Goal: Task Accomplishment & Management: Use online tool/utility

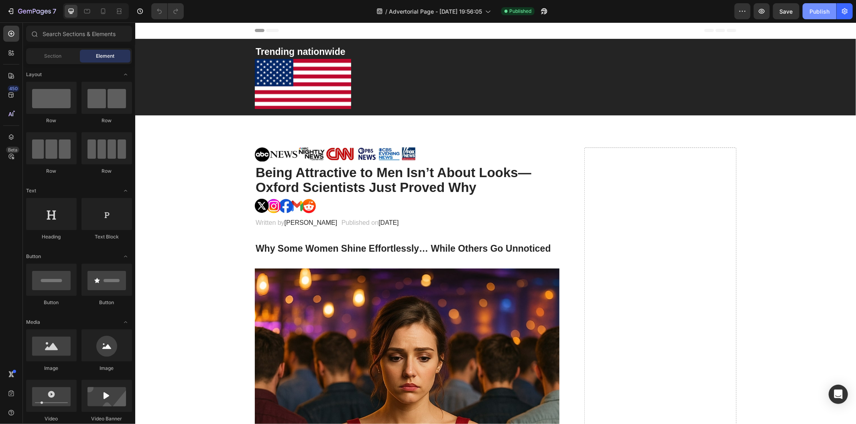
click at [820, 6] on button "Publish" at bounding box center [819, 11] width 34 height 16
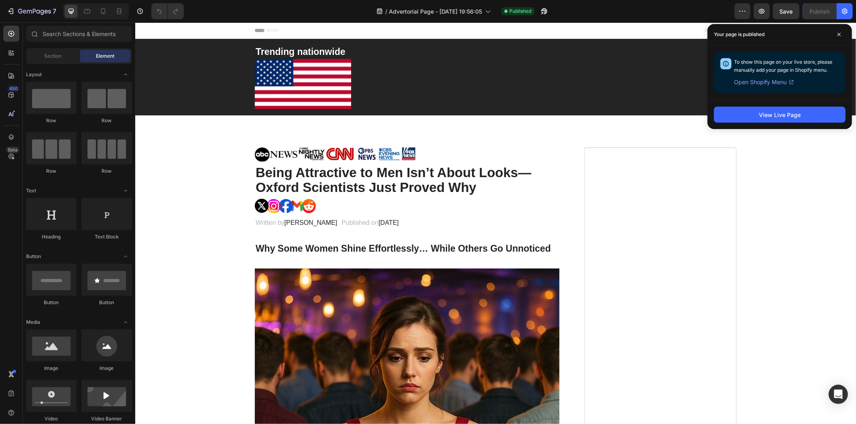
click at [776, 82] on span "Open Shopify Menu" at bounding box center [760, 82] width 53 height 10
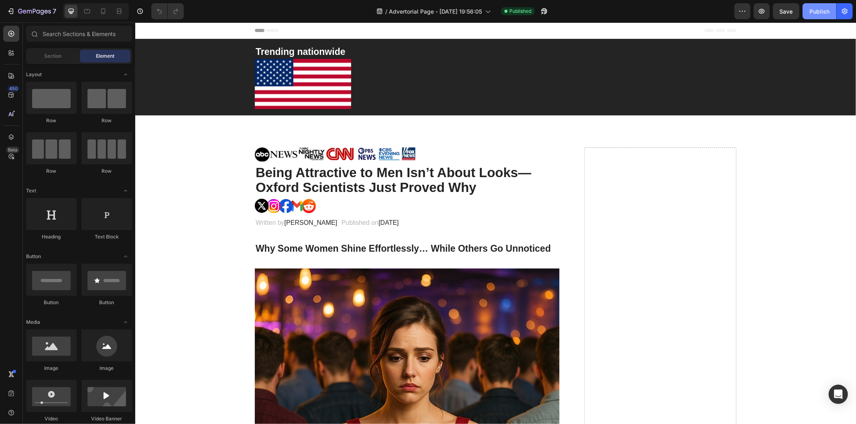
click at [812, 8] on div "Publish" at bounding box center [819, 11] width 20 height 8
click at [302, 174] on h2 "Being Attractive to Men Isn’t About Looks—Oxford Scientists Just Proved Why" at bounding box center [406, 179] width 304 height 31
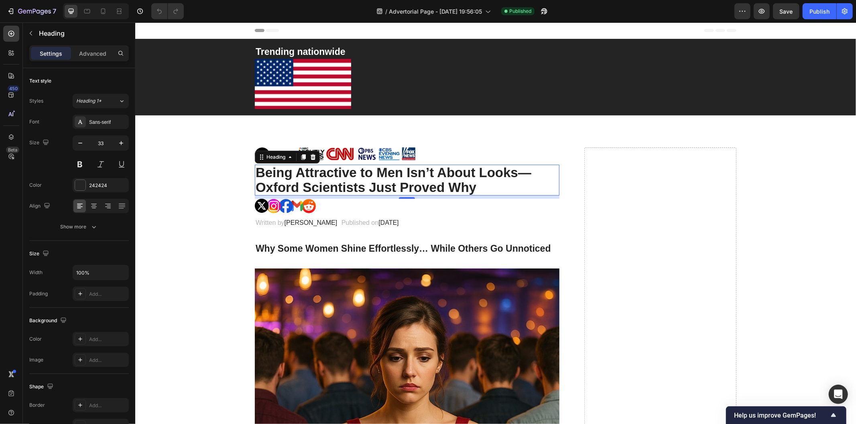
click at [153, 30] on span "Header" at bounding box center [159, 30] width 18 height 8
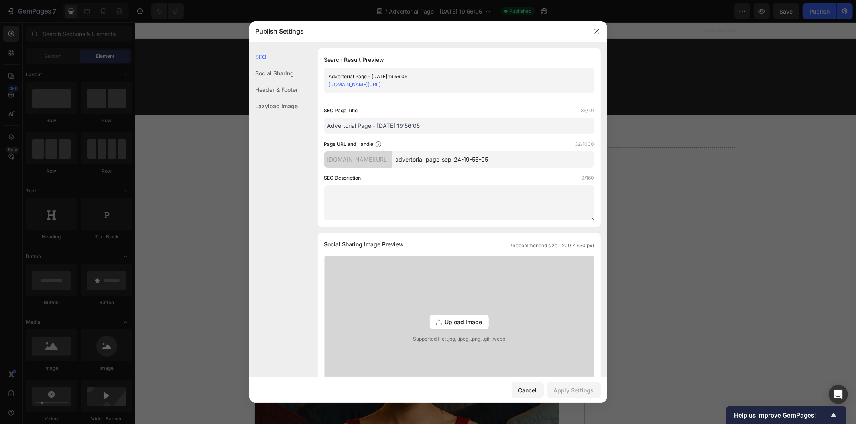
drag, startPoint x: 322, startPoint y: 169, endPoint x: 310, endPoint y: 154, distance: 19.1
click at [310, 154] on div "SEO Search Result Preview Advertorial Page - Sep 24, 19:56:05 1yqupk-y9.myshopi…" at bounding box center [428, 335] width 358 height 572
click at [276, 84] on div "Header & Footer" at bounding box center [273, 89] width 49 height 16
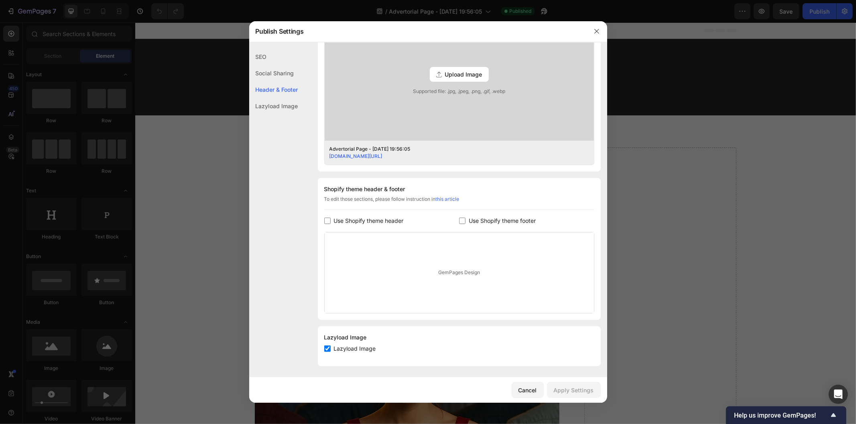
scroll to position [249, 0]
drag, startPoint x: 599, startPoint y: 33, endPoint x: 469, endPoint y: 3, distance: 133.0
click at [599, 33] on icon "button" at bounding box center [596, 31] width 6 height 6
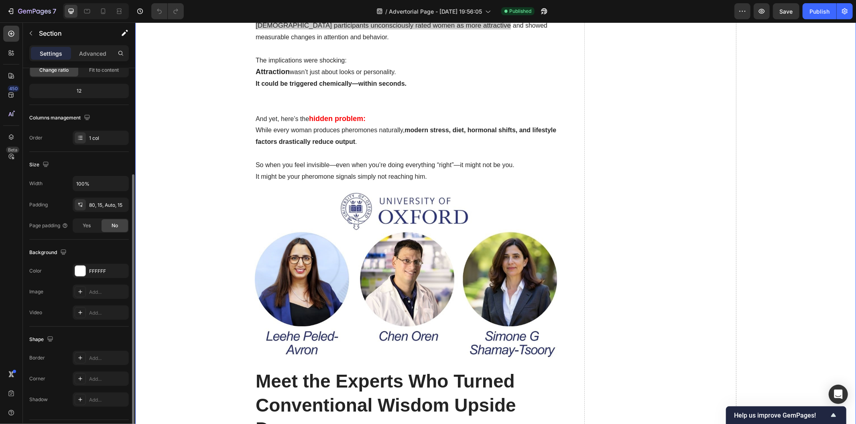
scroll to position [110, 0]
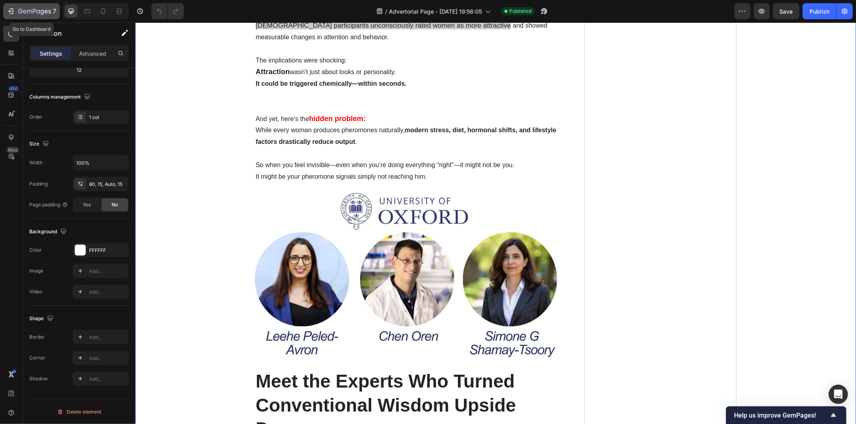
click at [9, 11] on icon "button" at bounding box center [10, 11] width 4 height 2
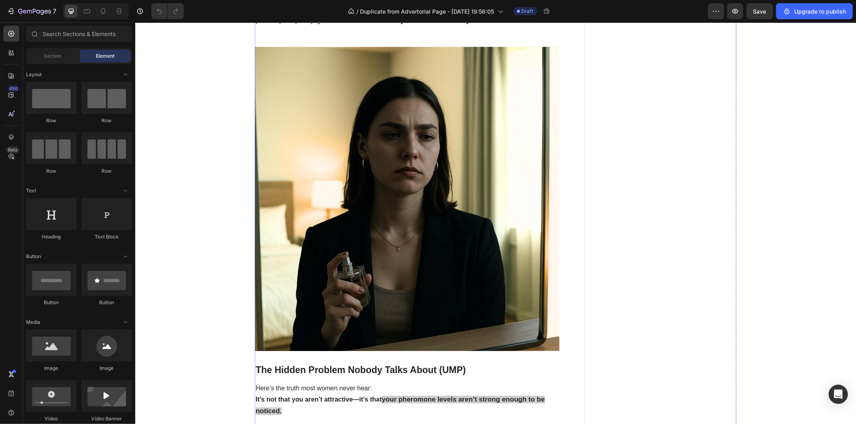
scroll to position [1069, 0]
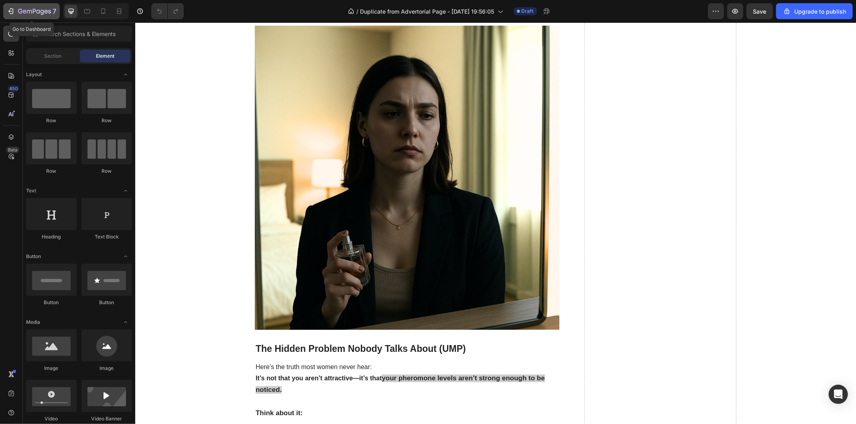
click at [14, 11] on icon "button" at bounding box center [11, 11] width 8 height 8
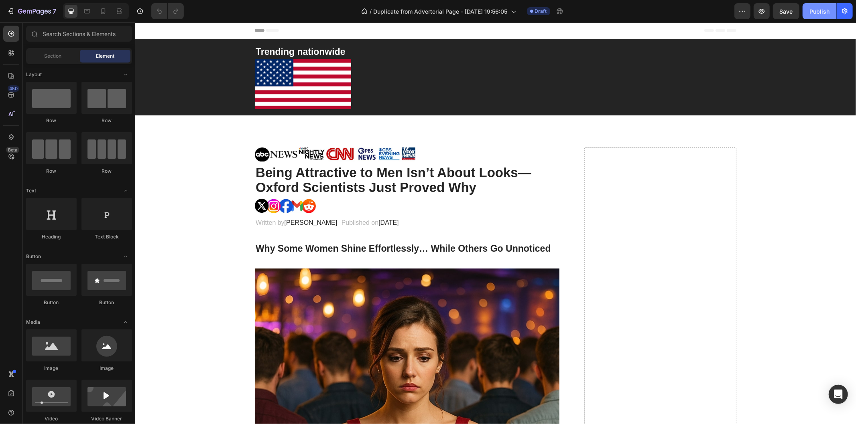
click at [820, 10] on div "Publish" at bounding box center [819, 11] width 20 height 8
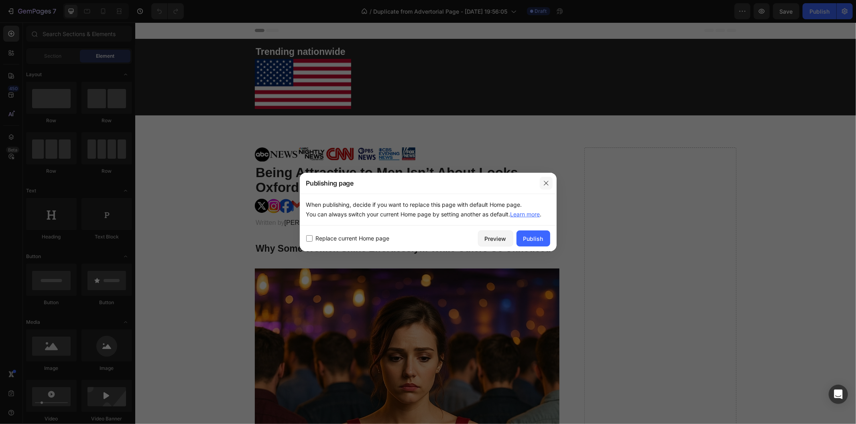
click at [544, 183] on icon "button" at bounding box center [546, 183] width 6 height 6
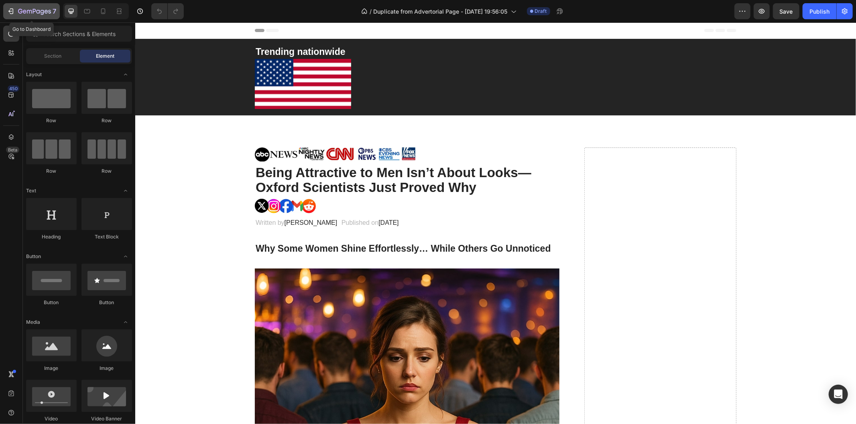
click at [34, 8] on icon "button" at bounding box center [34, 11] width 33 height 7
click at [810, 12] on div "Publish" at bounding box center [819, 11] width 20 height 8
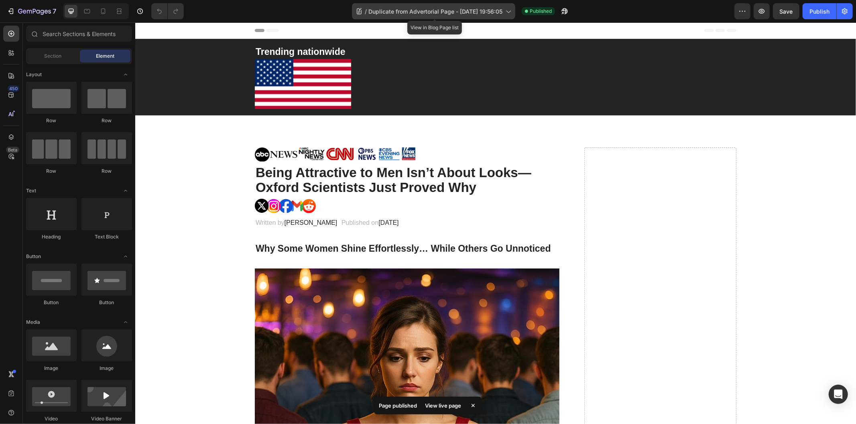
click at [502, 11] on span "Duplicate from Advertorial Page - [DATE] 19:56:05" at bounding box center [435, 11] width 134 height 8
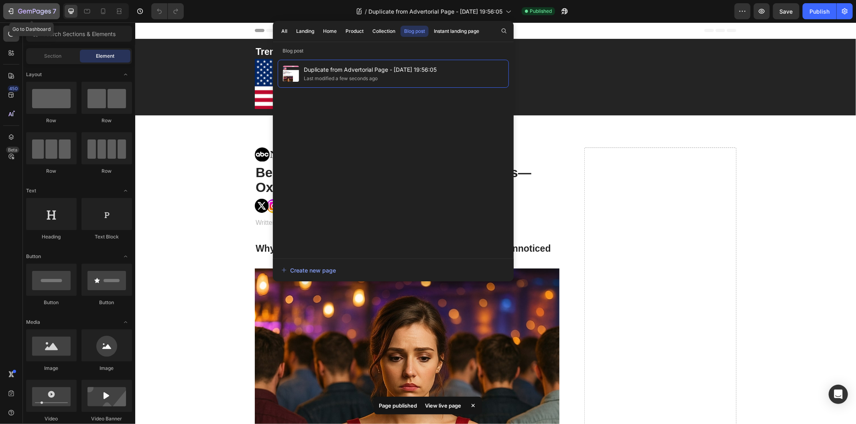
click at [45, 12] on icon "button" at bounding box center [47, 12] width 4 height 4
